Goal: Task Accomplishment & Management: Use online tool/utility

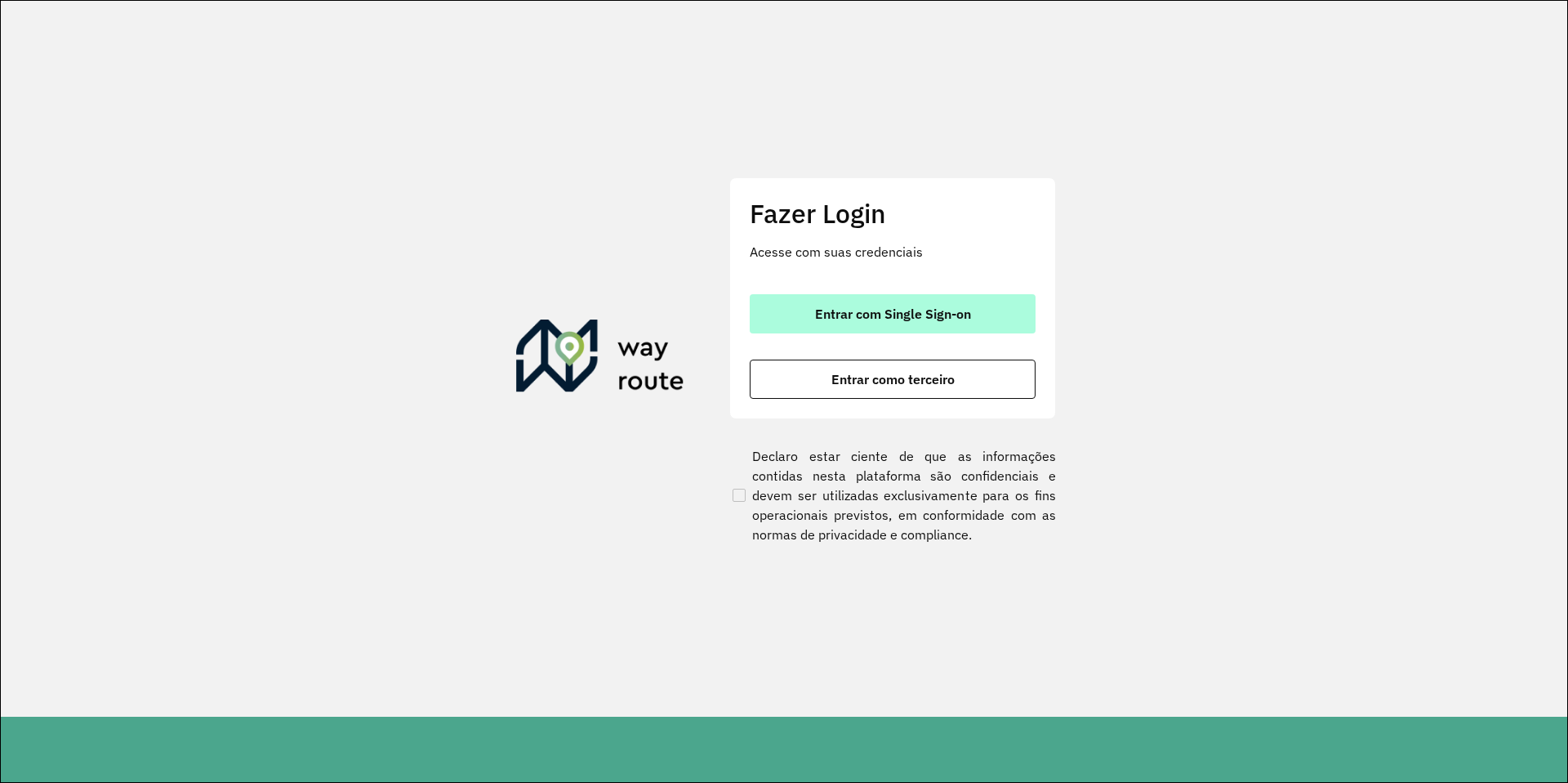
click at [881, 305] on button "Entrar com Single Sign-on" at bounding box center [893, 314] width 286 height 39
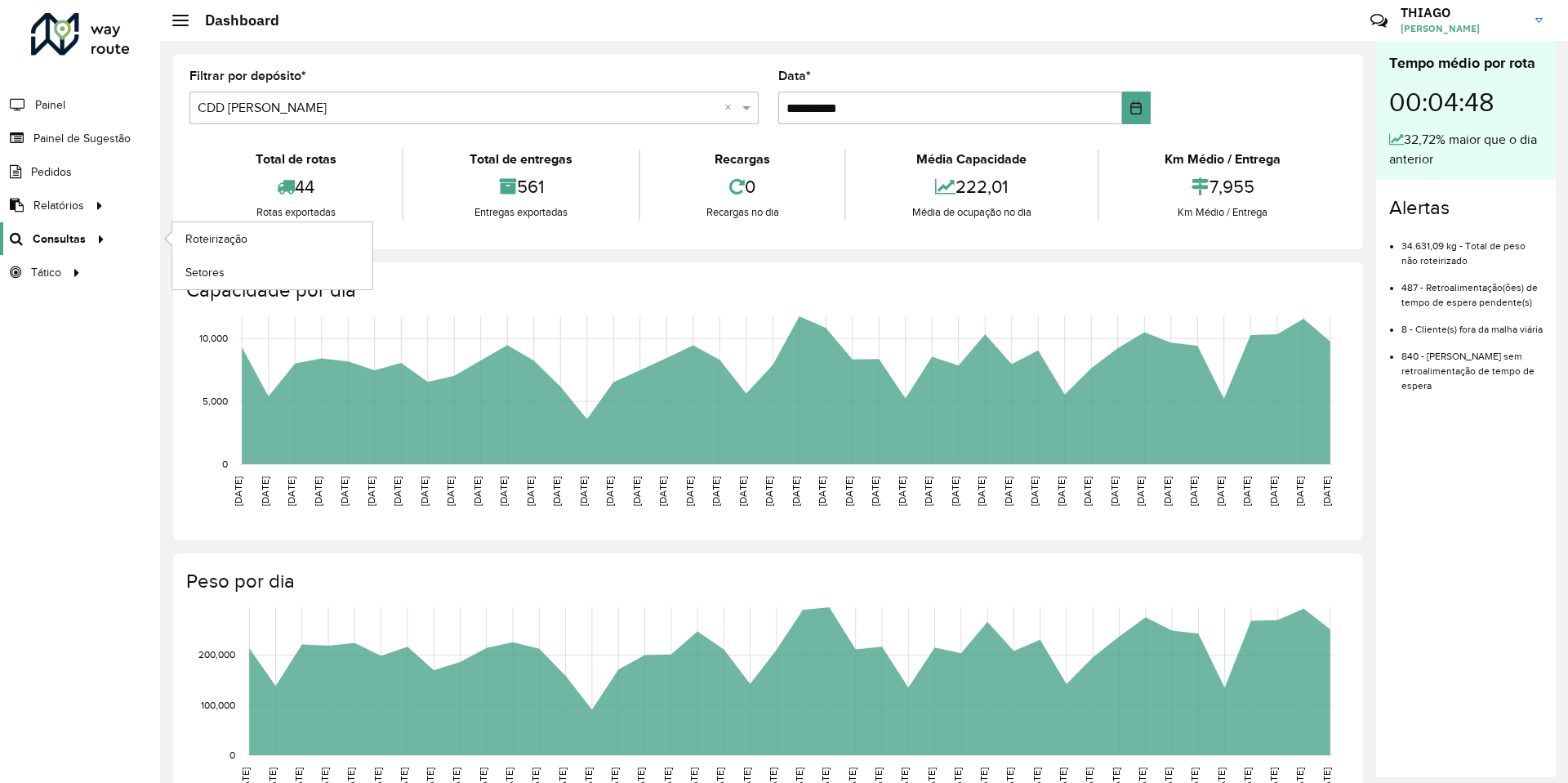
click at [68, 237] on span "Consultas" at bounding box center [59, 240] width 54 height 18
click at [243, 226] on link "Roteirização" at bounding box center [273, 239] width 201 height 33
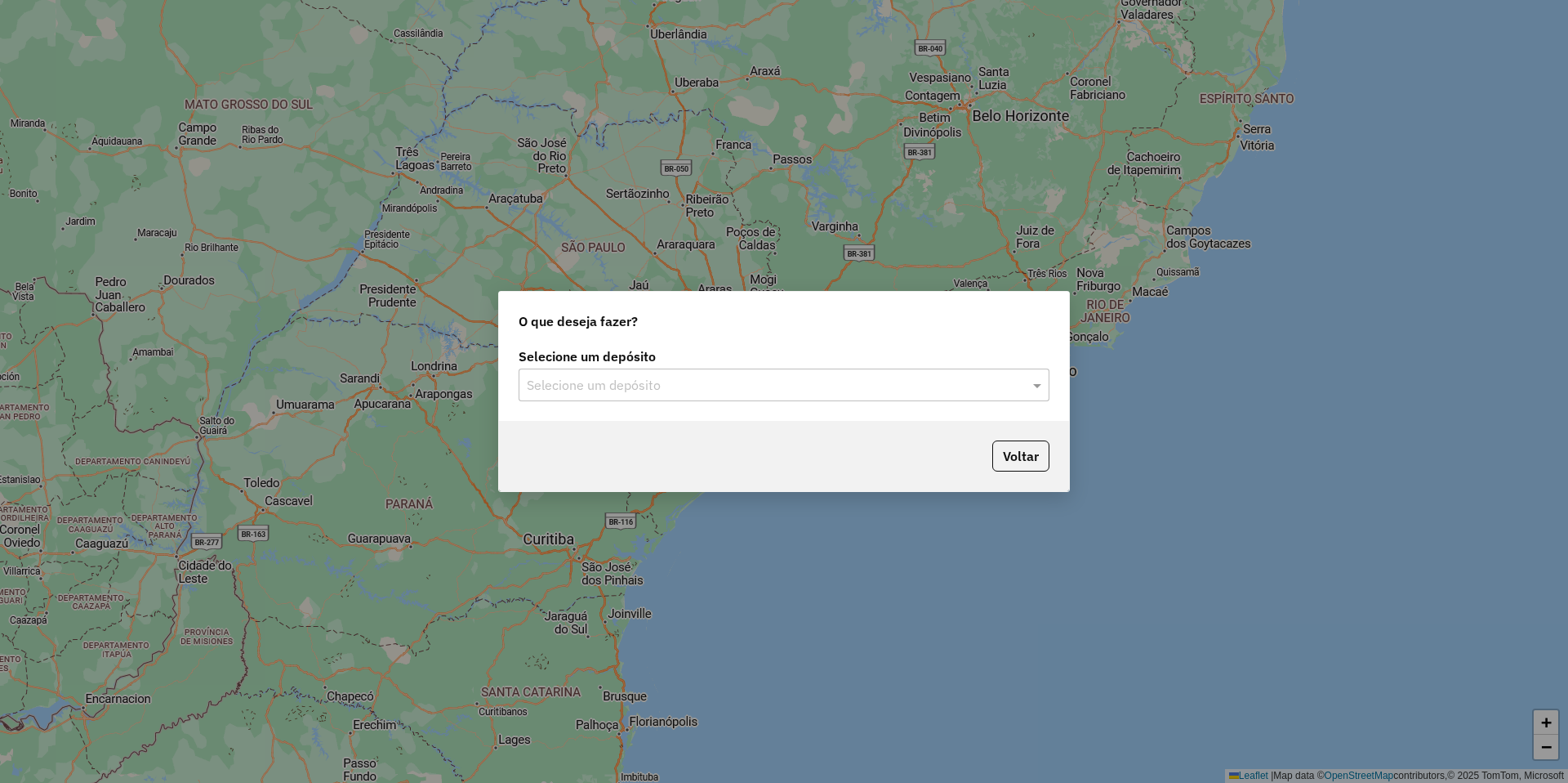
click at [642, 406] on div "Selecione um depósito Selecione um depósito" at bounding box center [784, 382] width 570 height 77
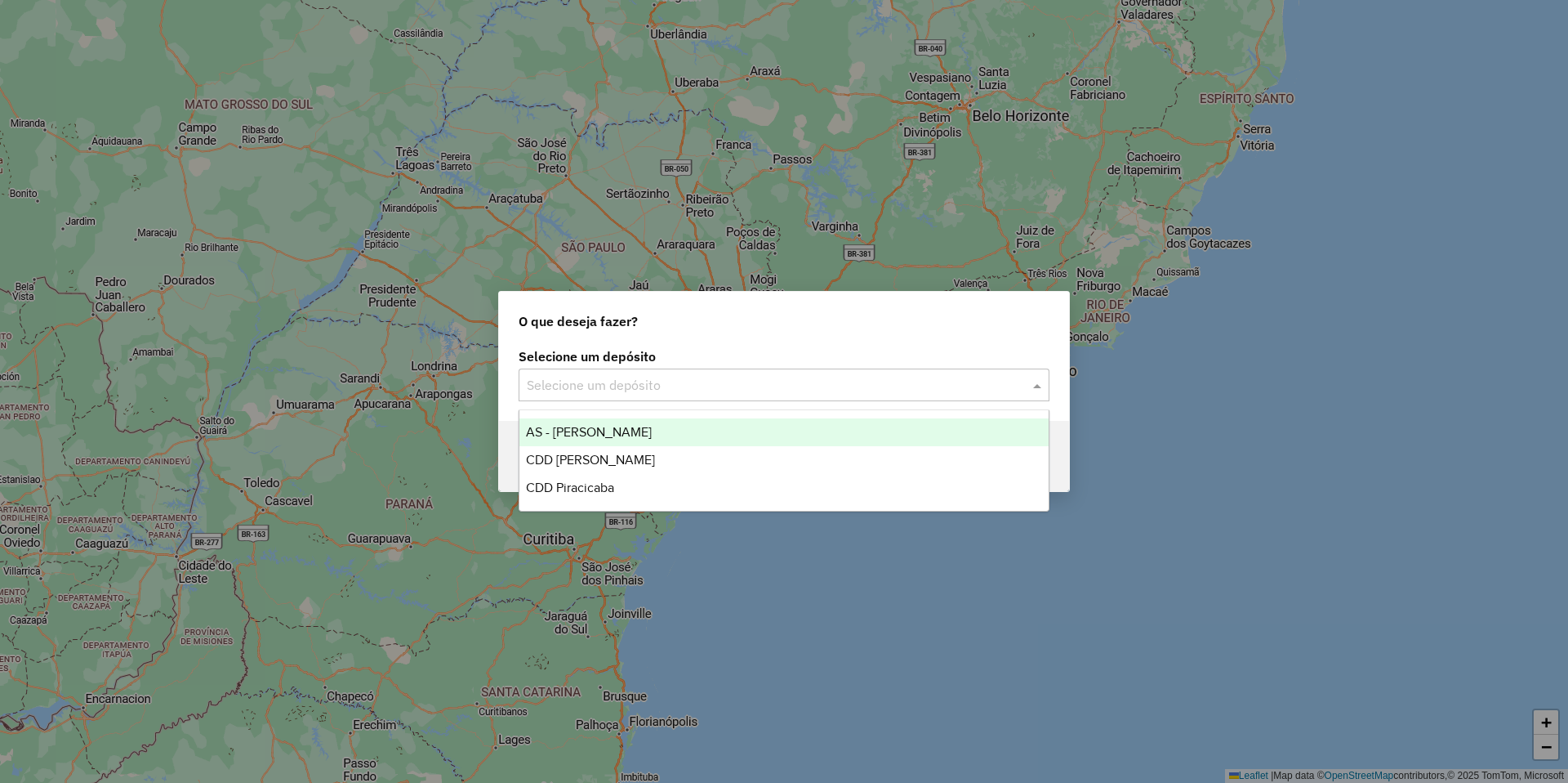
click at [653, 393] on input "text" at bounding box center [767, 386] width 482 height 19
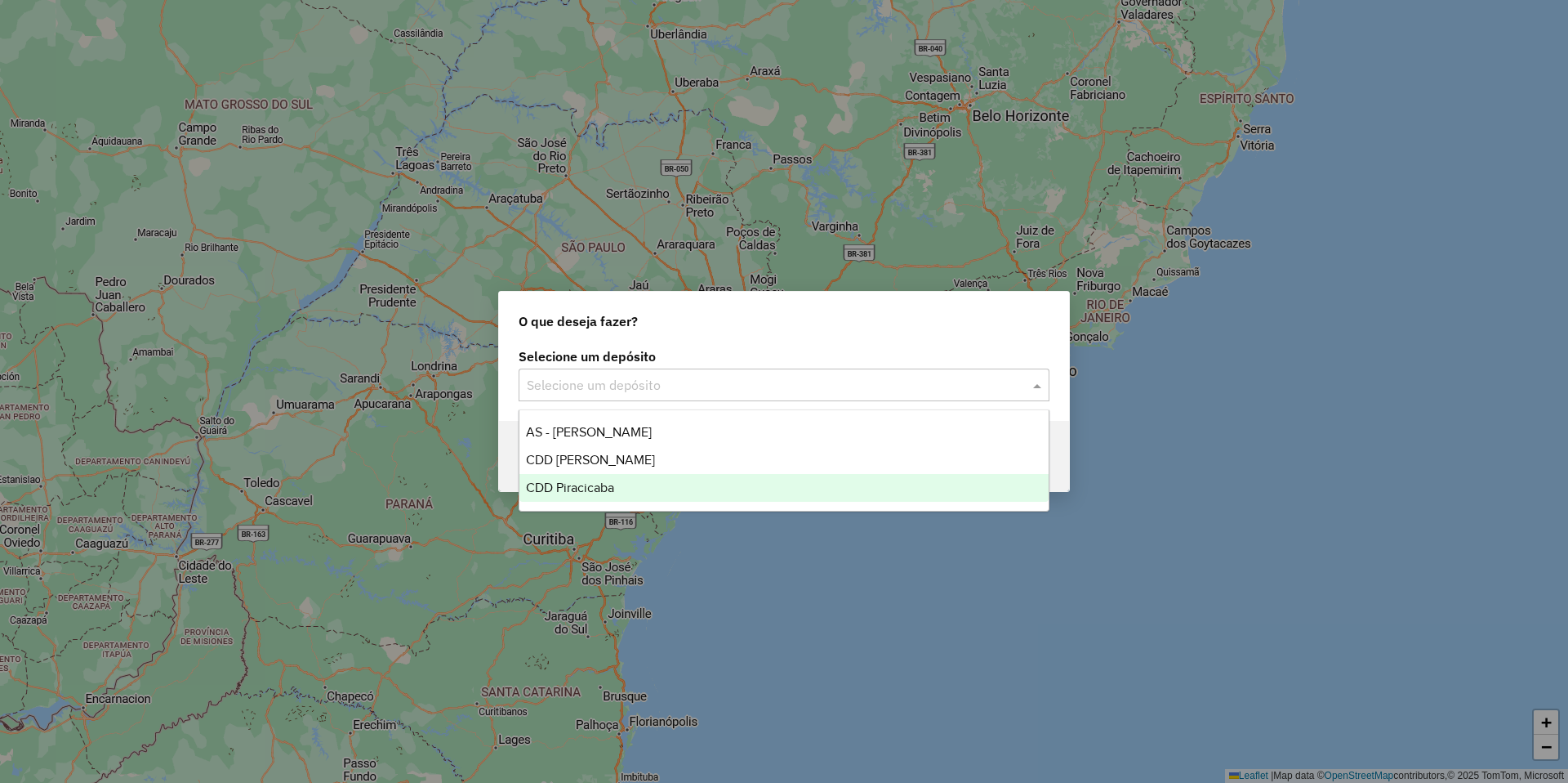
click at [601, 493] on span "CDD Piracicaba" at bounding box center [569, 487] width 89 height 14
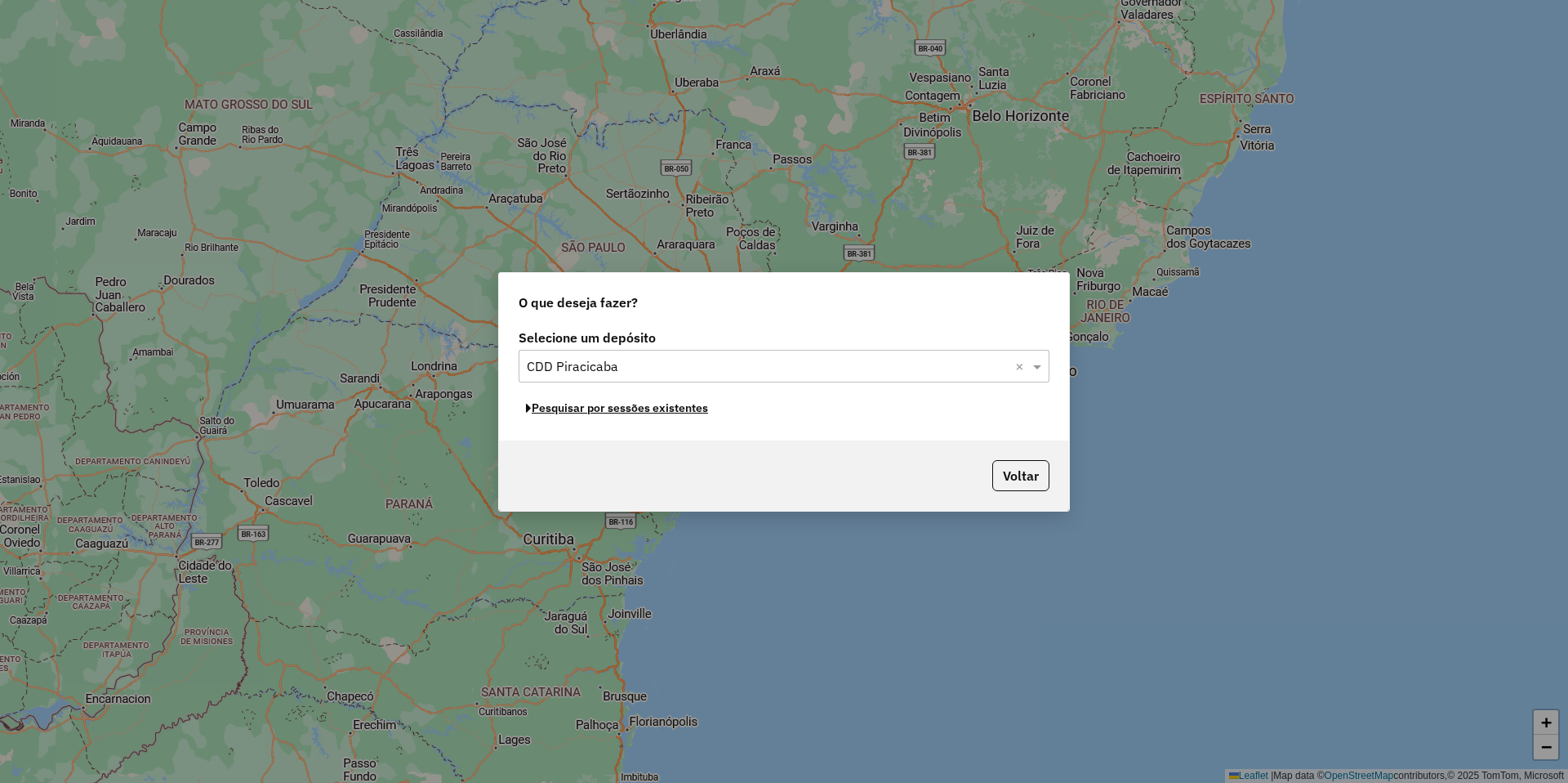
click at [644, 407] on button "Pesquisar por sessões existentes" at bounding box center [617, 408] width 197 height 25
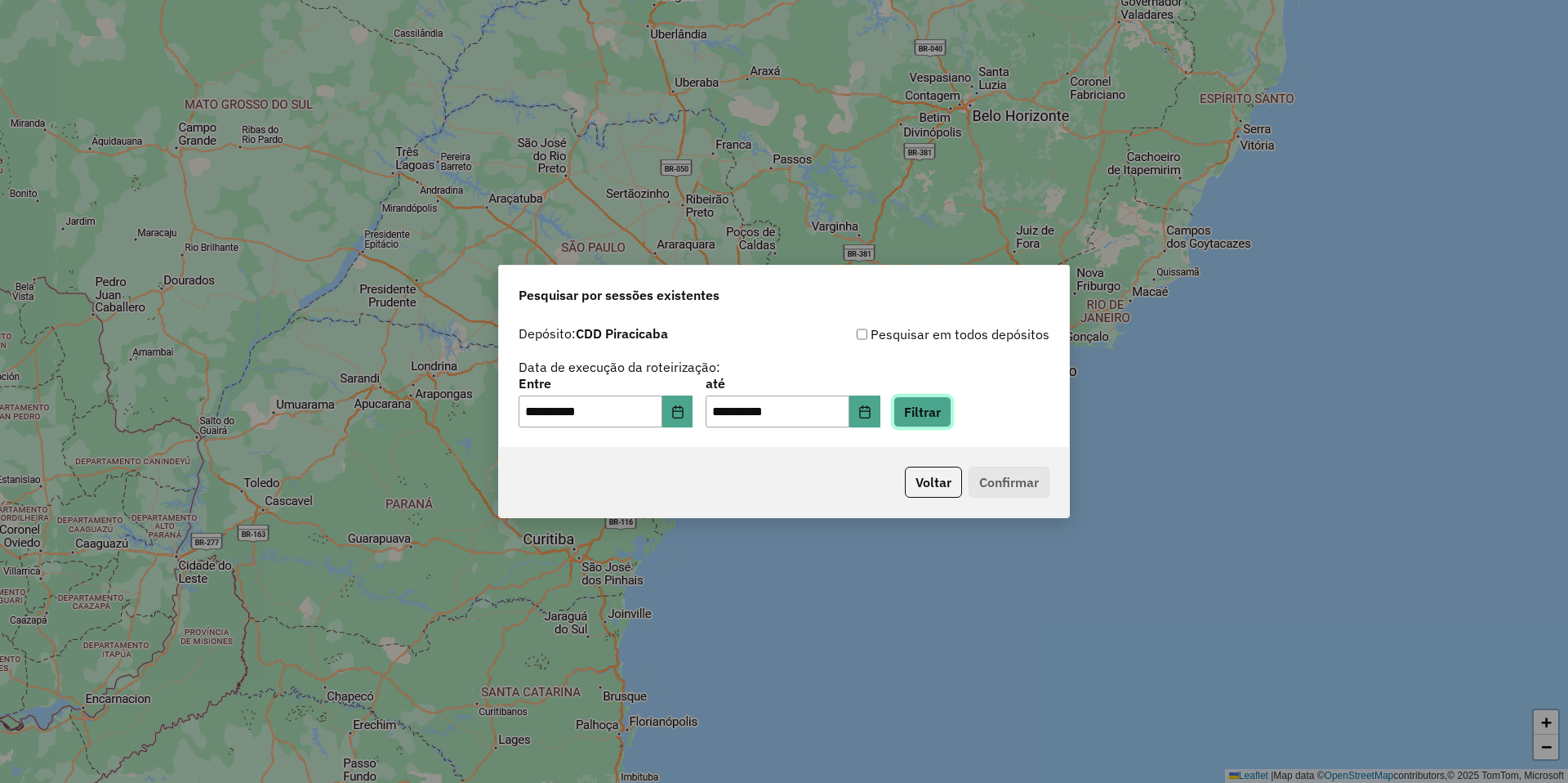
click at [952, 418] on button "Filtrar" at bounding box center [923, 412] width 58 height 31
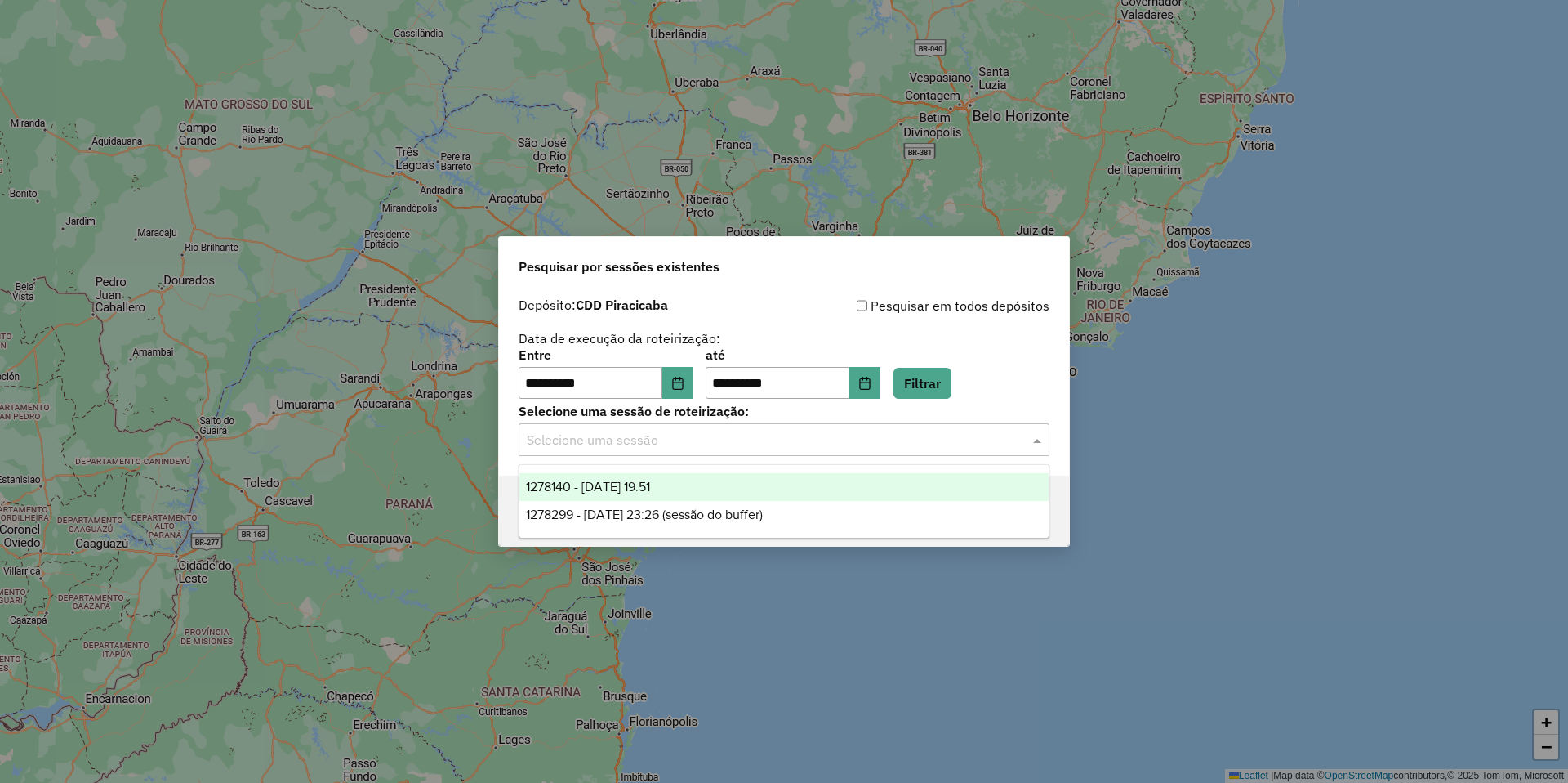
click at [665, 445] on input "text" at bounding box center [767, 440] width 482 height 19
click at [650, 490] on span "1278140 - [DATE] 19:51" at bounding box center [588, 487] width 125 height 14
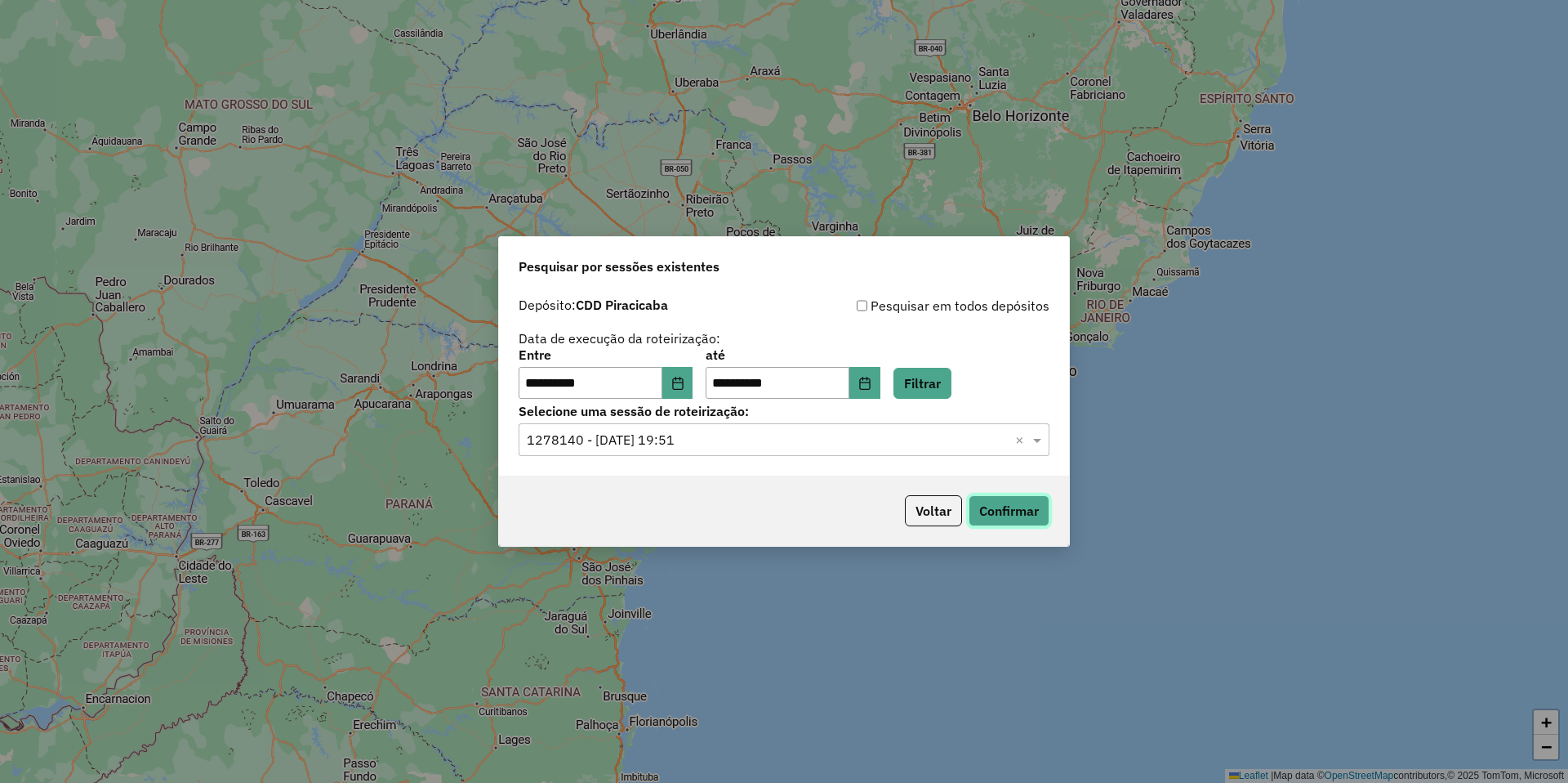
click at [1002, 508] on button "Confirmar" at bounding box center [1008, 511] width 81 height 31
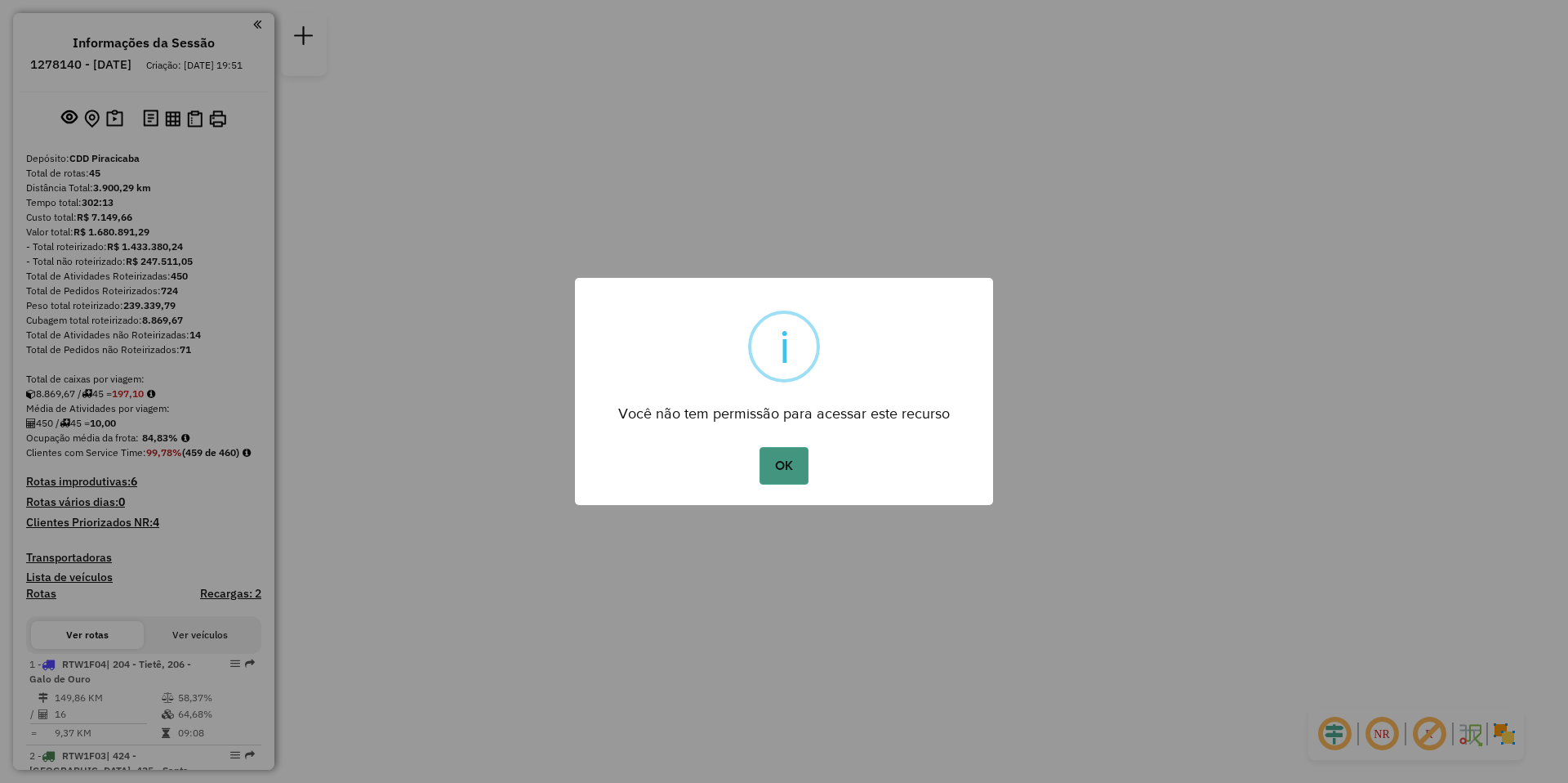
click at [795, 466] on button "OK" at bounding box center [784, 466] width 49 height 38
